Goal: Information Seeking & Learning: Learn about a topic

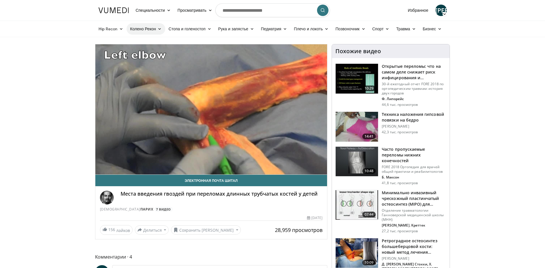
click at [153, 28] on font "Колено Рекон" at bounding box center [143, 28] width 26 height 5
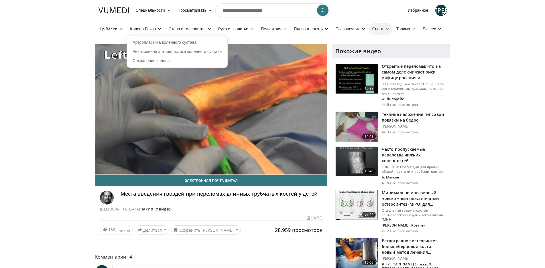
click at [379, 29] on font "Спорт" at bounding box center [377, 28] width 11 height 5
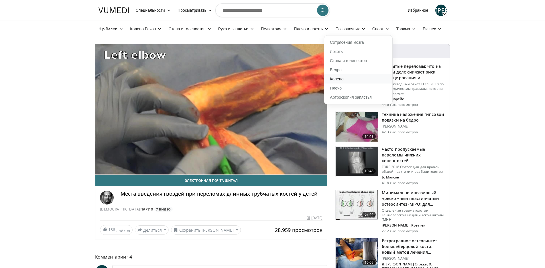
click at [335, 78] on font "Колено" at bounding box center [337, 78] width 14 height 5
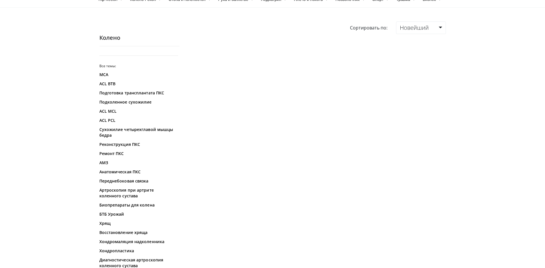
scroll to position [57, 0]
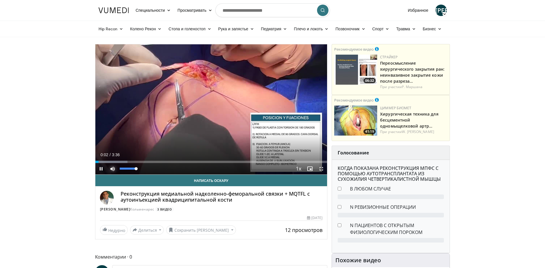
click at [112, 171] on span "Video Player" at bounding box center [112, 168] width 11 height 11
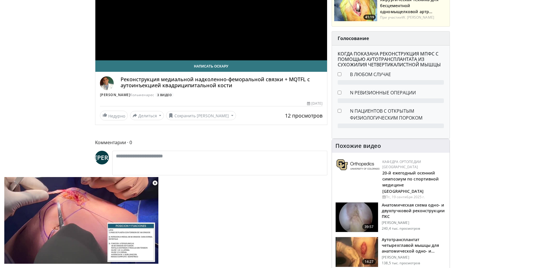
scroll to position [258, 0]
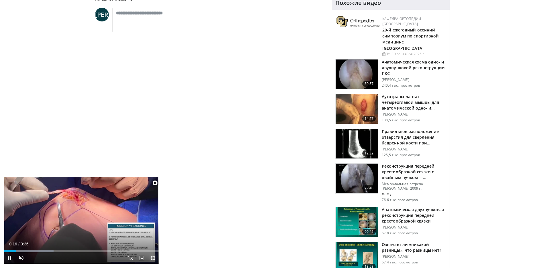
click at [154, 256] on span "Video Player" at bounding box center [152, 257] width 11 height 11
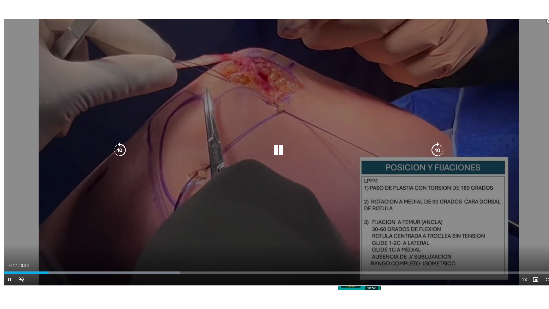
scroll to position [127, 0]
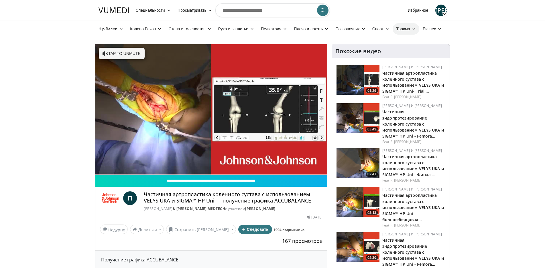
click at [399, 29] on font "Травма" at bounding box center [403, 28] width 14 height 5
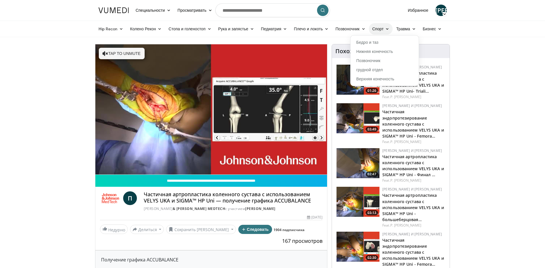
click at [382, 28] on font "Спорт" at bounding box center [377, 28] width 11 height 5
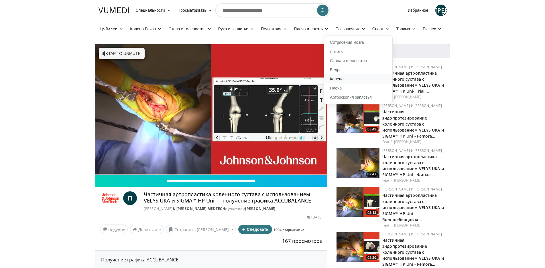
click at [332, 80] on font "Колено" at bounding box center [337, 78] width 14 height 5
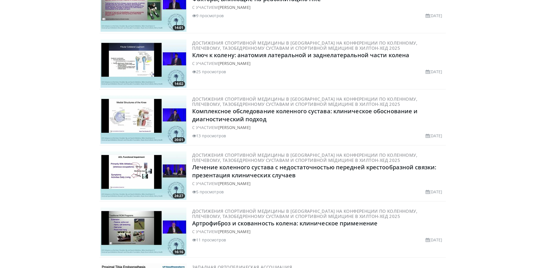
scroll to position [1367, 0]
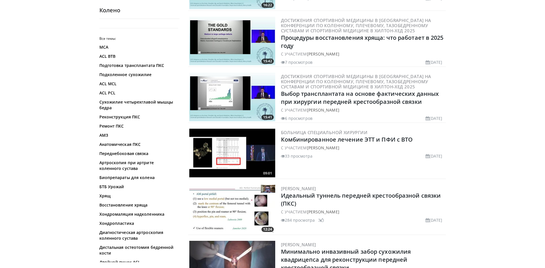
scroll to position [1288, 0]
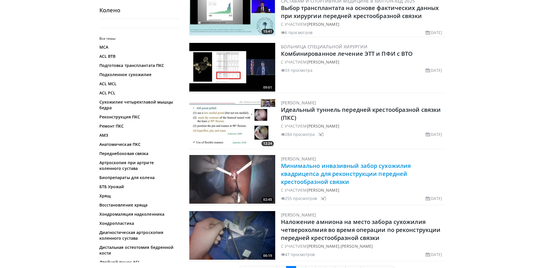
click at [327, 174] on font "Минимально инвазивный забор сухожилия квадрицепса для реконструкции передней кр…" at bounding box center [346, 174] width 130 height 24
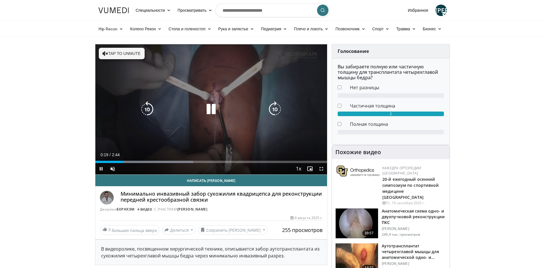
click at [209, 108] on icon "Video Player" at bounding box center [211, 109] width 16 height 16
click at [209, 110] on icon "Video Player" at bounding box center [211, 109] width 16 height 16
click at [151, 107] on icon "Video Player" at bounding box center [147, 109] width 16 height 16
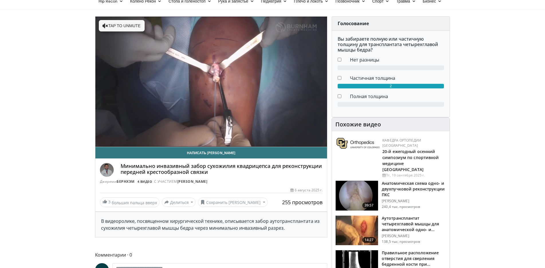
scroll to position [57, 0]
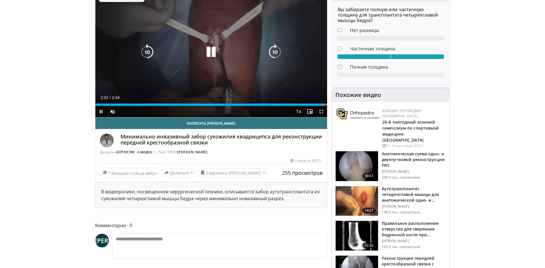
click at [210, 52] on icon "Video Player" at bounding box center [211, 52] width 16 height 16
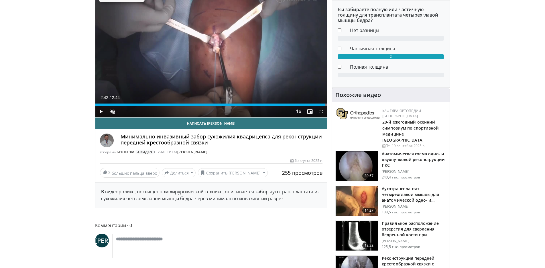
click at [364, 198] on img at bounding box center [356, 201] width 42 height 30
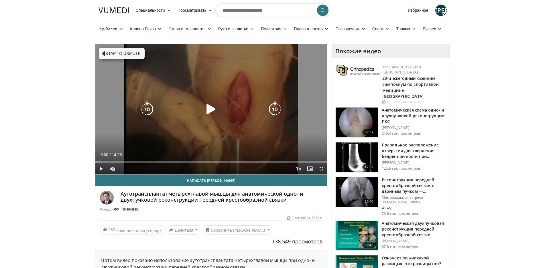
click at [209, 111] on icon "Video Player" at bounding box center [211, 109] width 16 height 16
click at [208, 108] on icon "Video Player" at bounding box center [211, 110] width 16 height 16
